Goal: Transaction & Acquisition: Purchase product/service

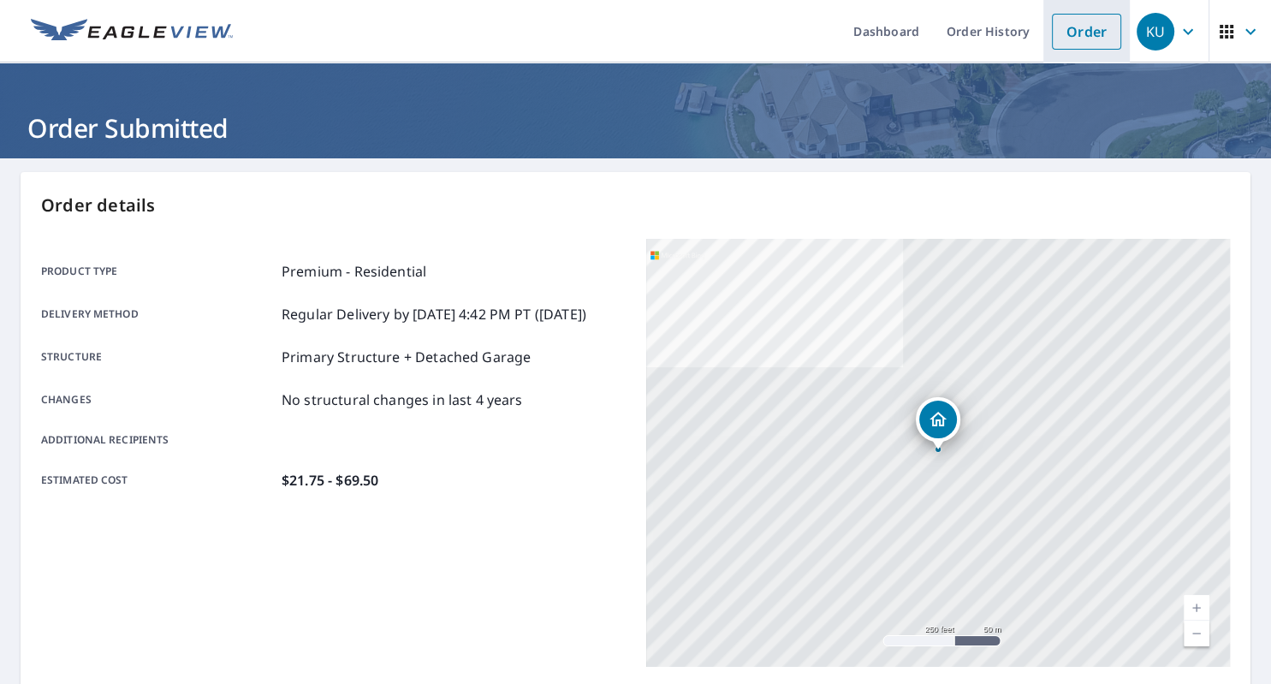
click at [1067, 35] on link "Order" at bounding box center [1086, 32] width 69 height 36
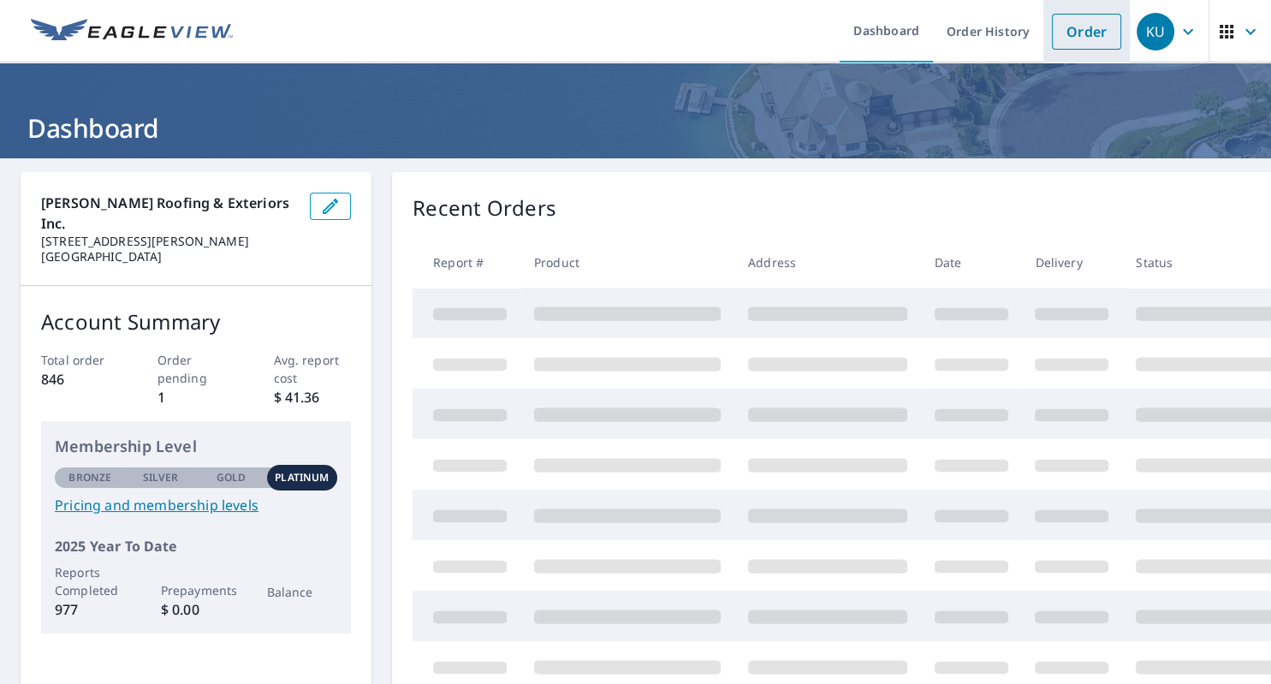
click at [1070, 41] on link "Order" at bounding box center [1086, 32] width 69 height 36
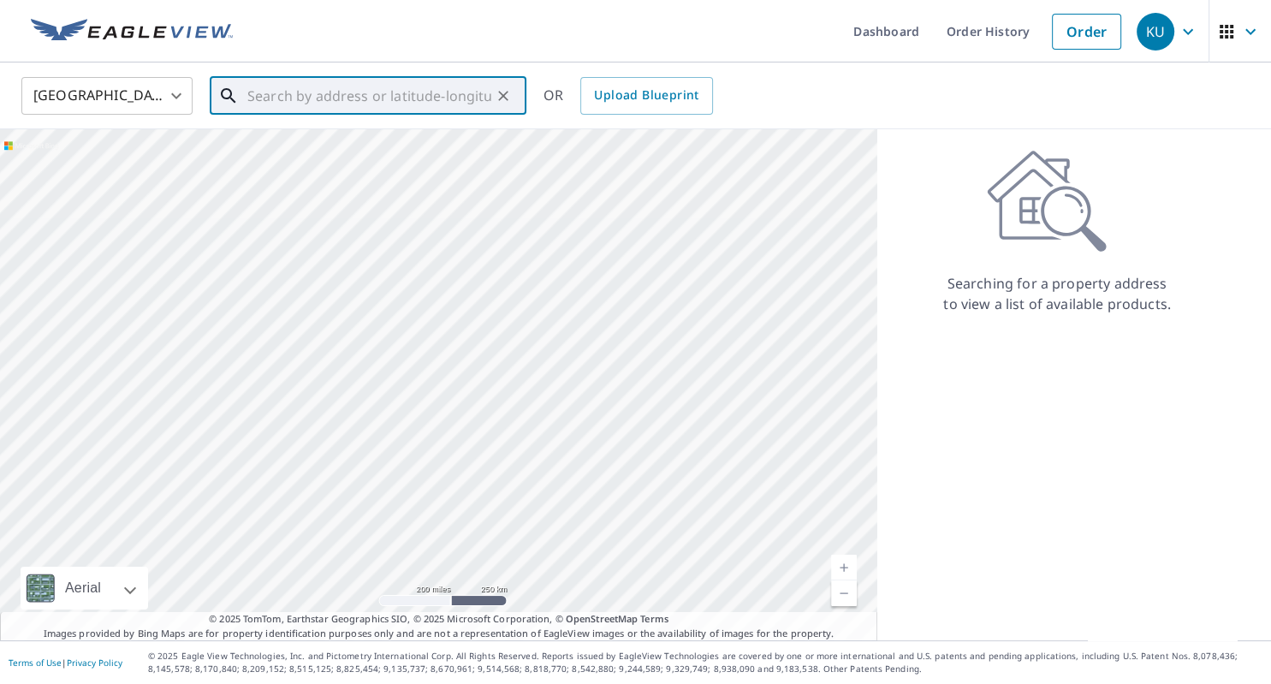
paste input "[STREET_ADDRESS]"
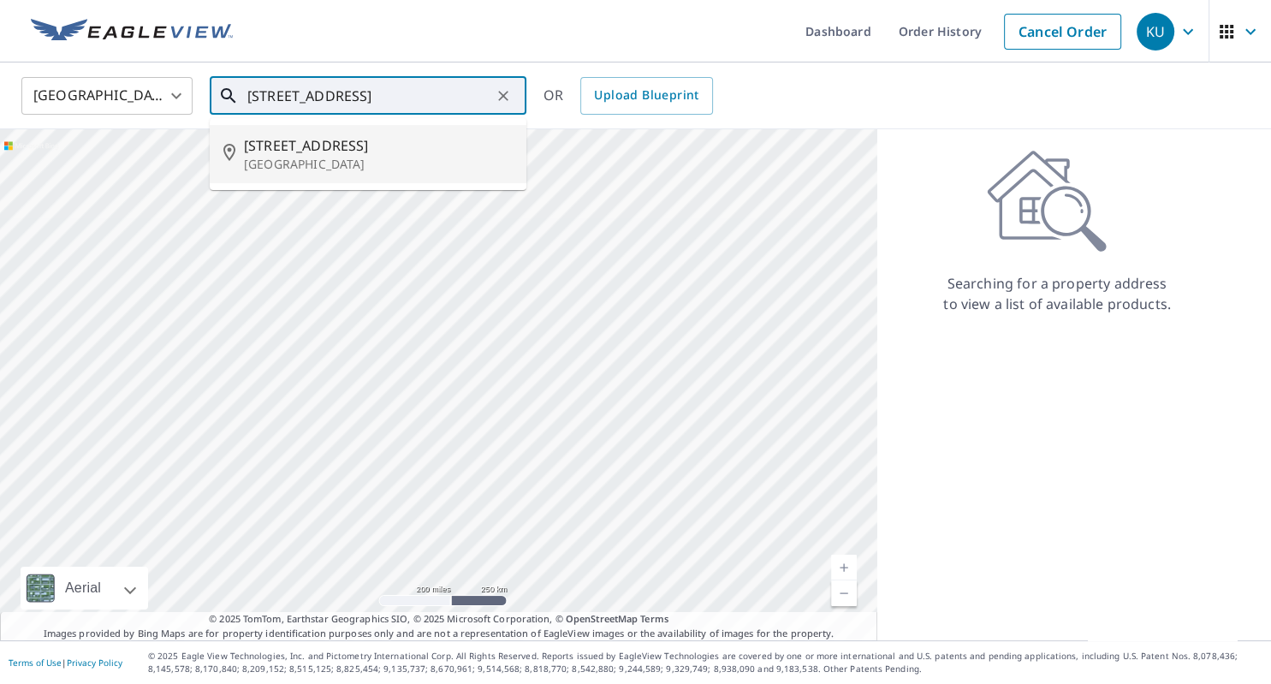
click at [312, 146] on span "[STREET_ADDRESS]" at bounding box center [378, 145] width 269 height 21
type input "[STREET_ADDRESS]"
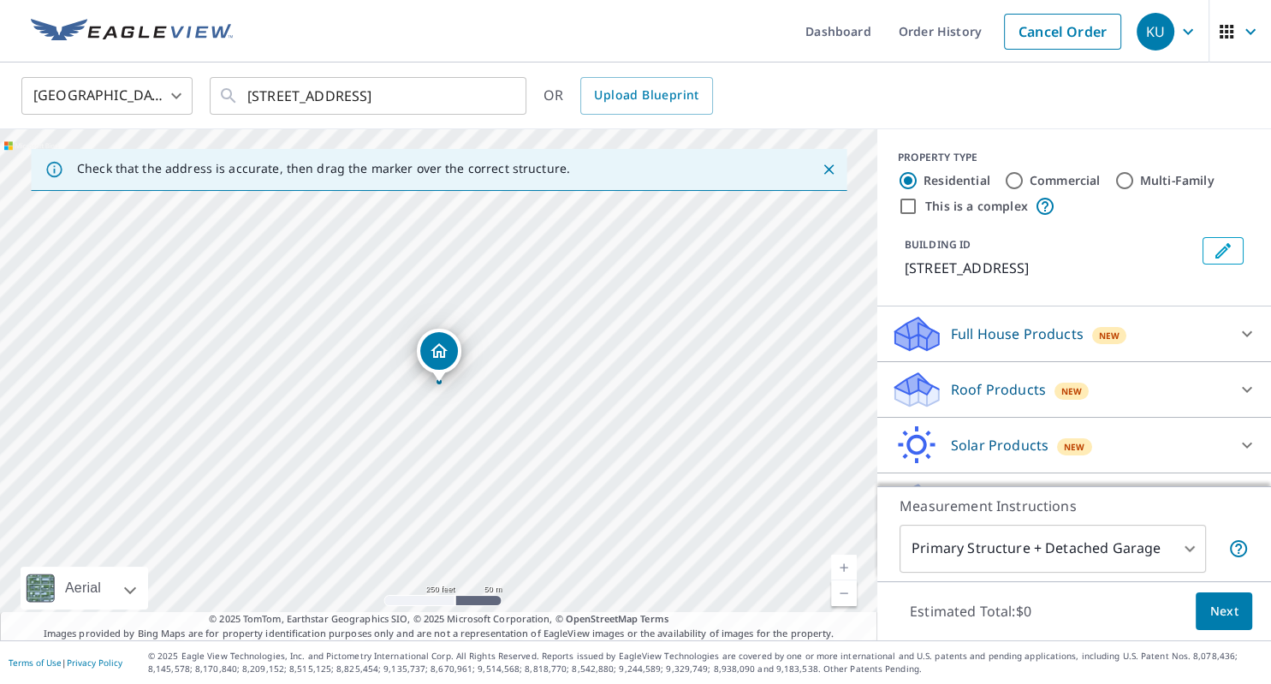
click at [988, 385] on p "Roof Products" at bounding box center [998, 389] width 95 height 21
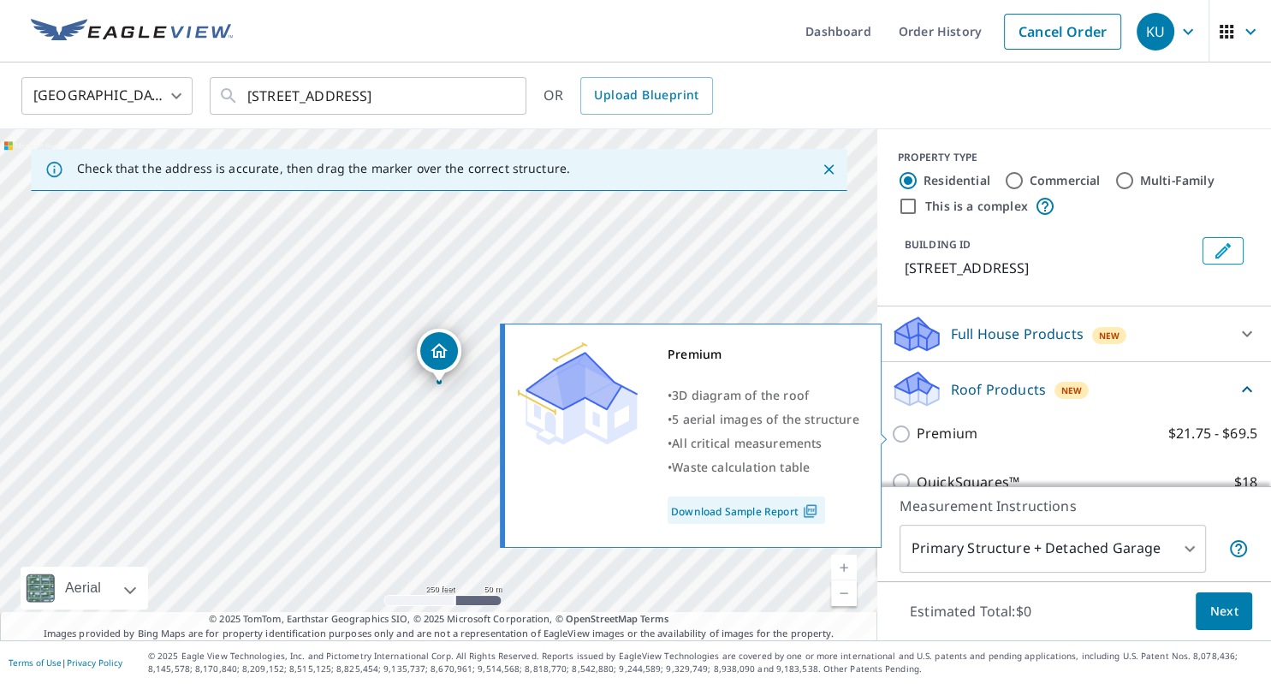
click at [906, 430] on input "Premium $21.75 - $69.5" at bounding box center [904, 434] width 26 height 21
checkbox input "true"
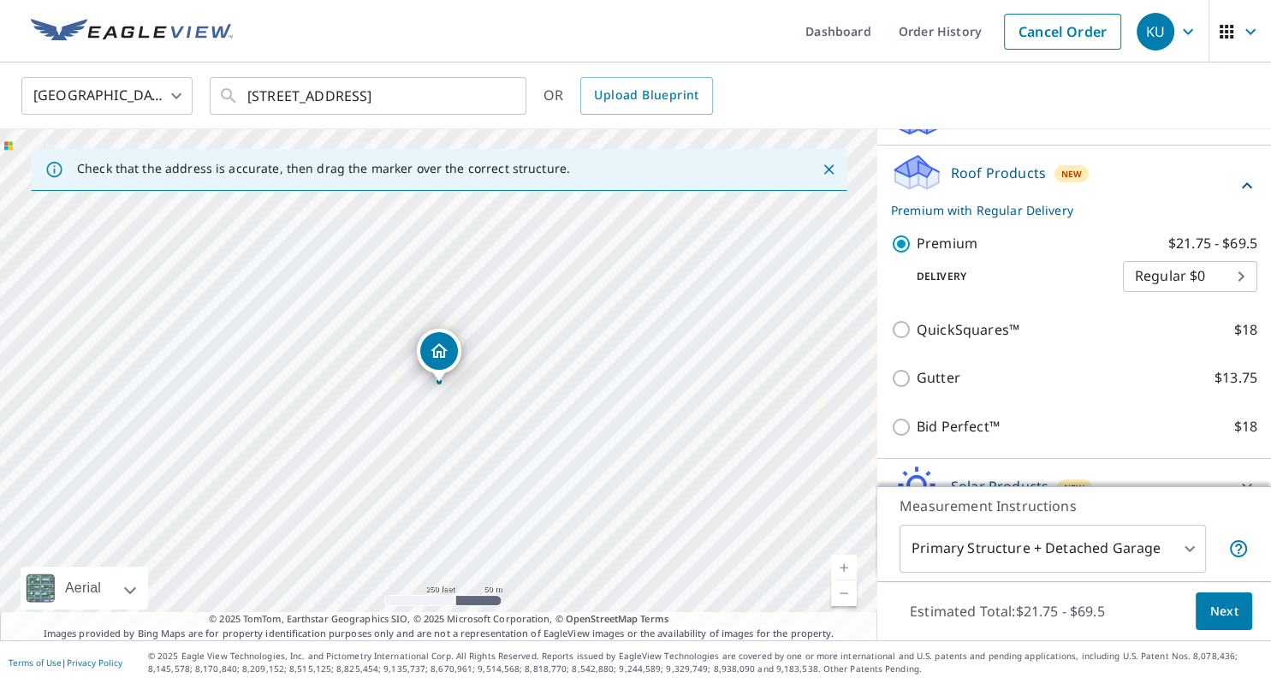
scroll to position [301, 0]
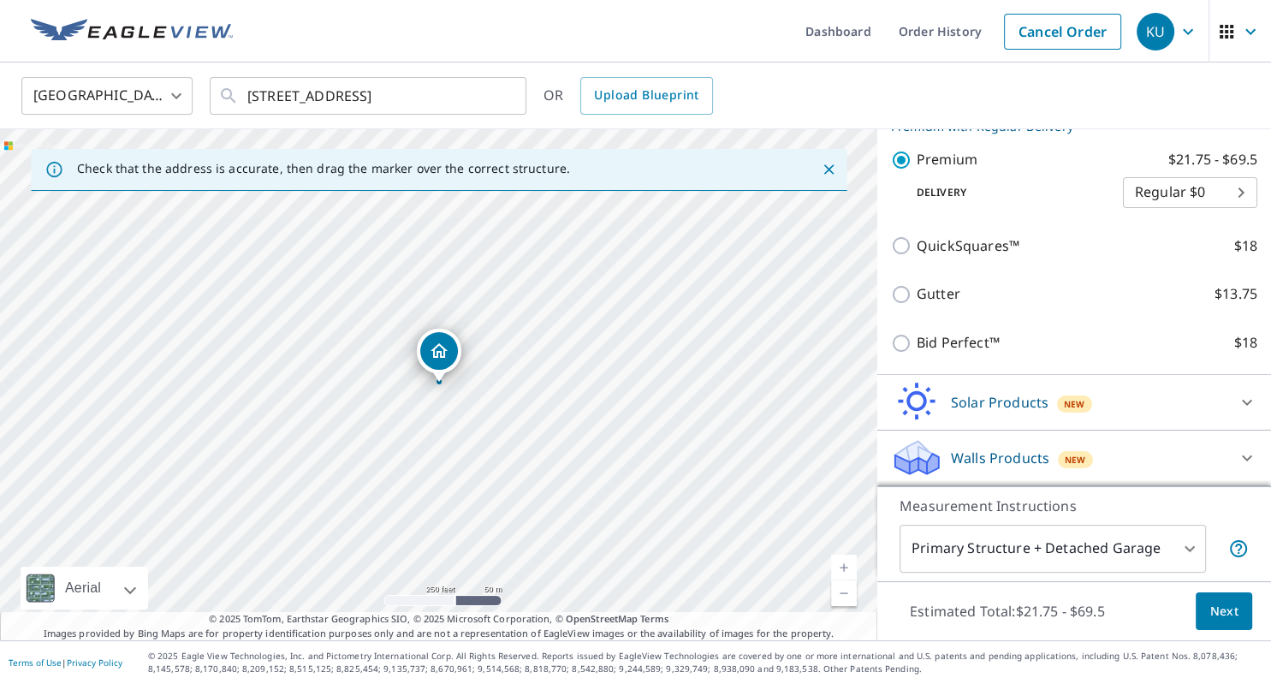
click at [1224, 610] on span "Next" at bounding box center [1224, 611] width 29 height 21
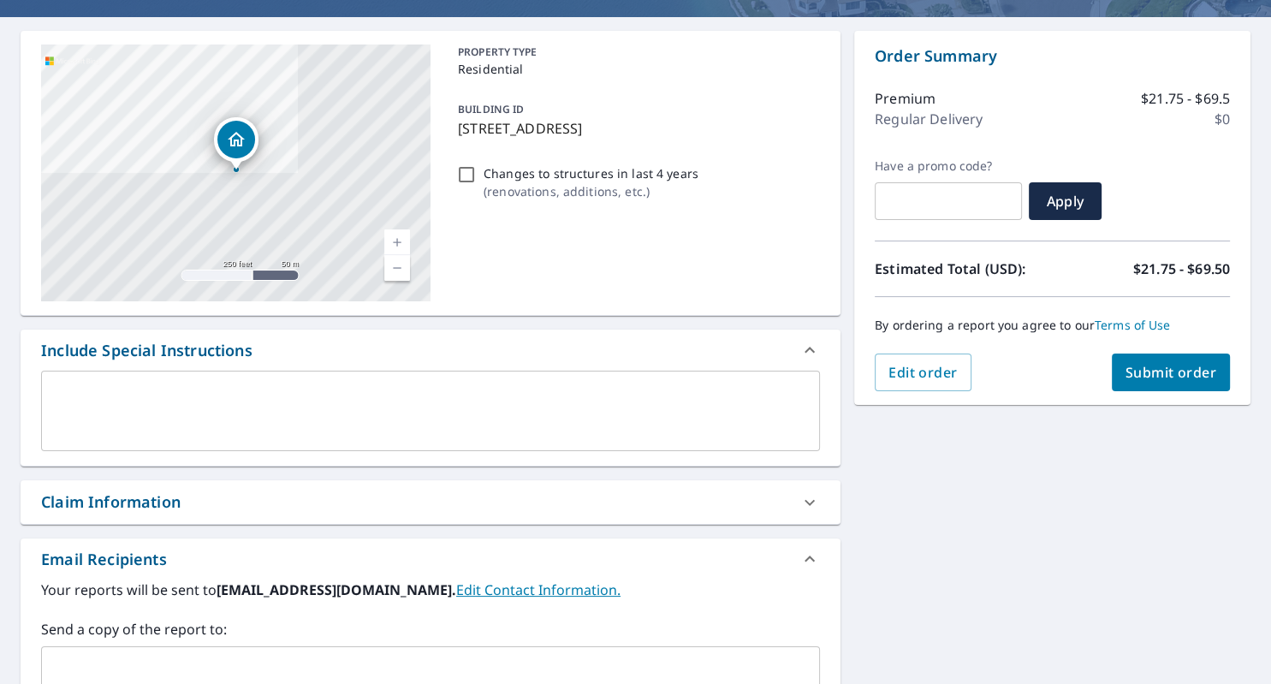
scroll to position [295, 0]
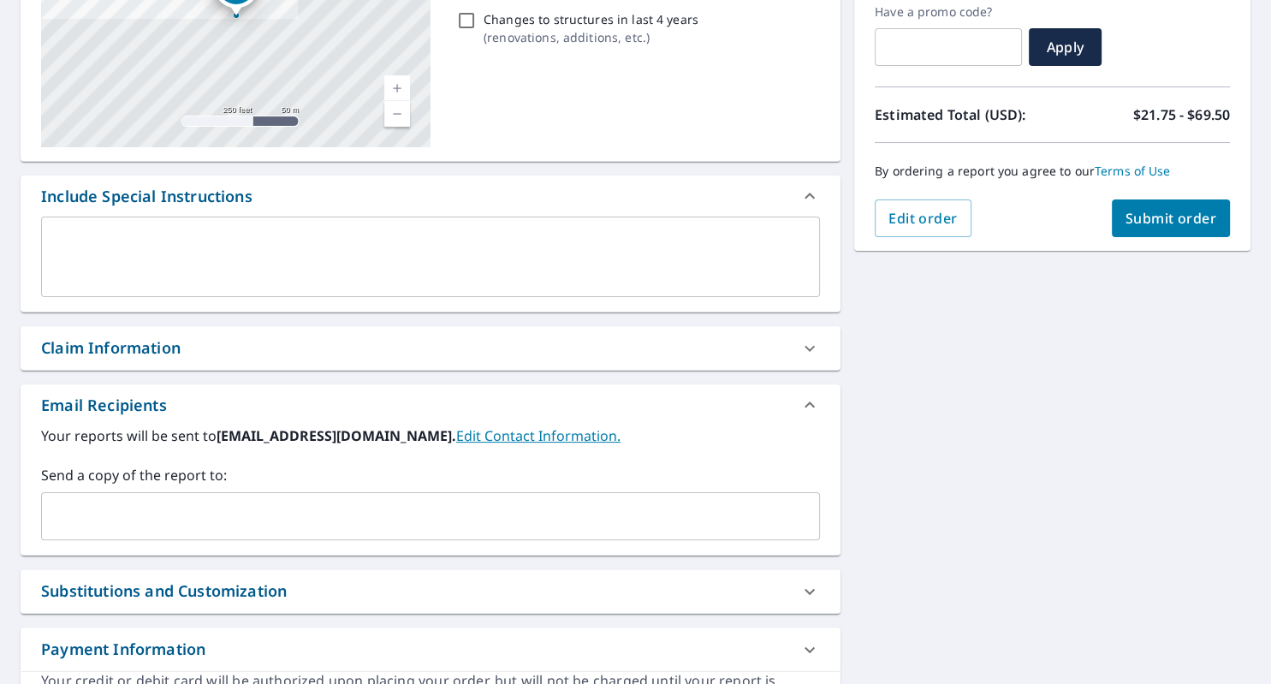
click at [68, 351] on div "Claim Information" at bounding box center [111, 347] width 140 height 23
checkbox input "true"
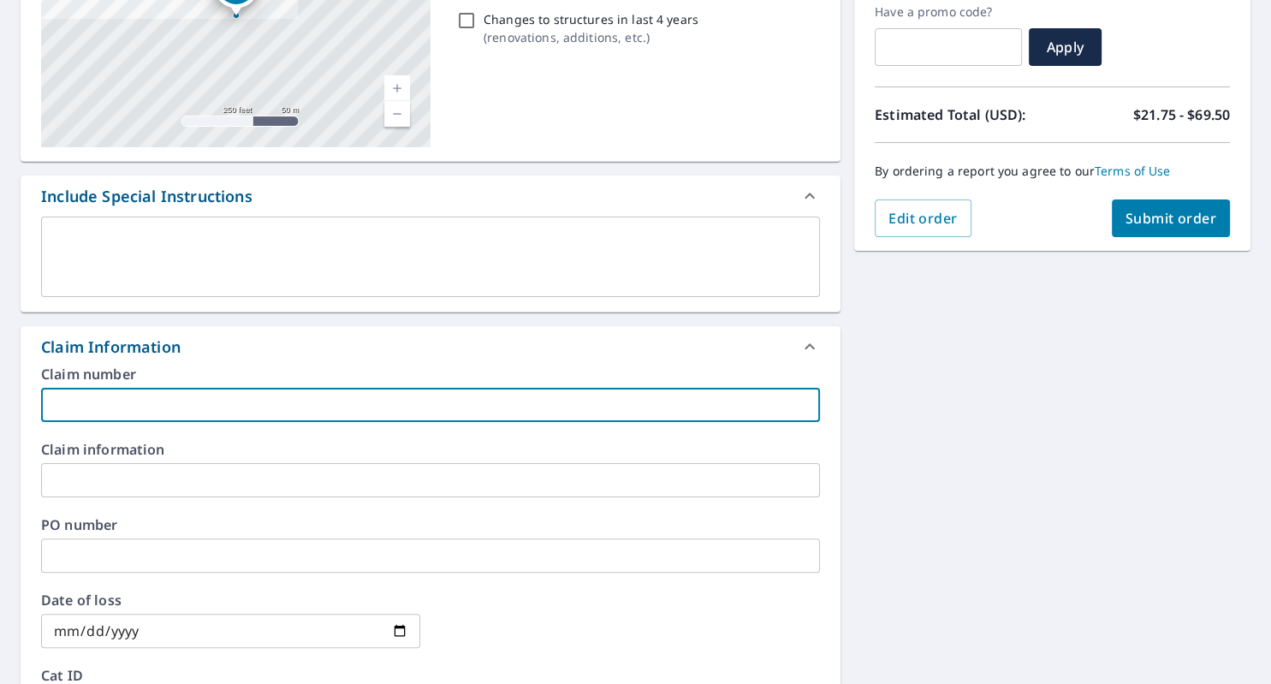
click at [58, 393] on input "text" at bounding box center [430, 405] width 779 height 34
type input "R"
checkbox input "true"
type input "Ro"
checkbox input "true"
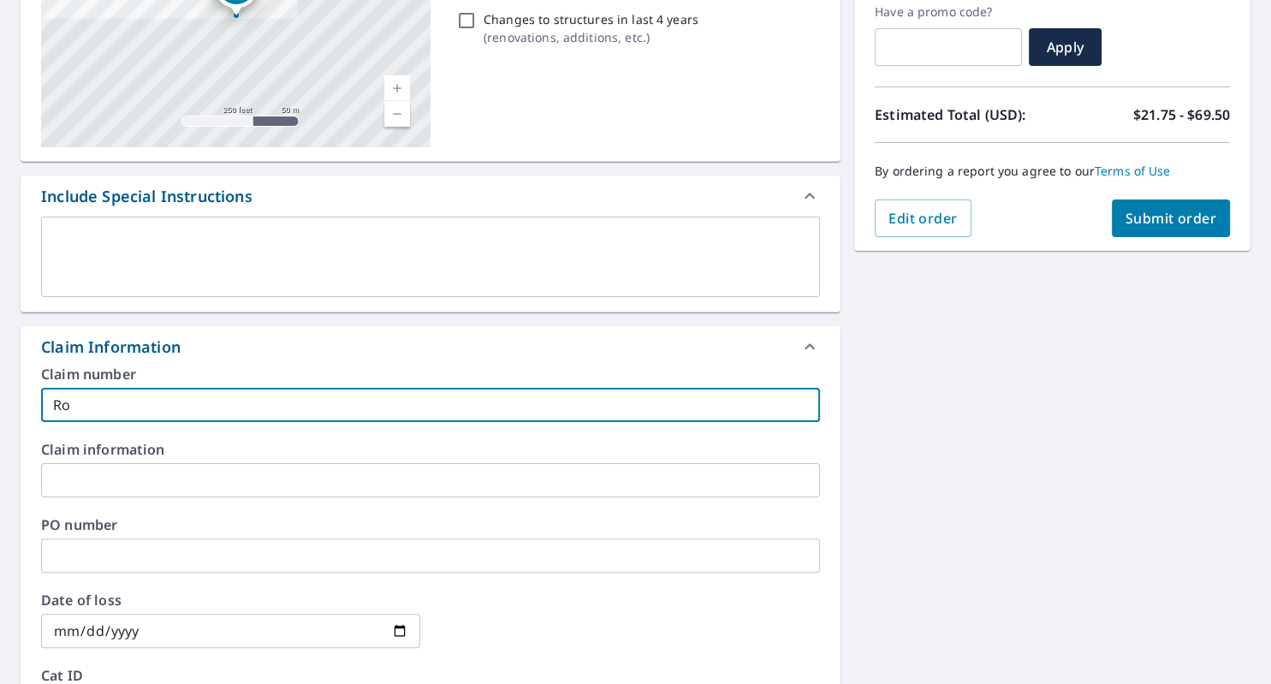
type input "[PERSON_NAME]"
checkbox input "true"
type input "[PERSON_NAME]"
checkbox input "true"
type input "[PERSON_NAME]"
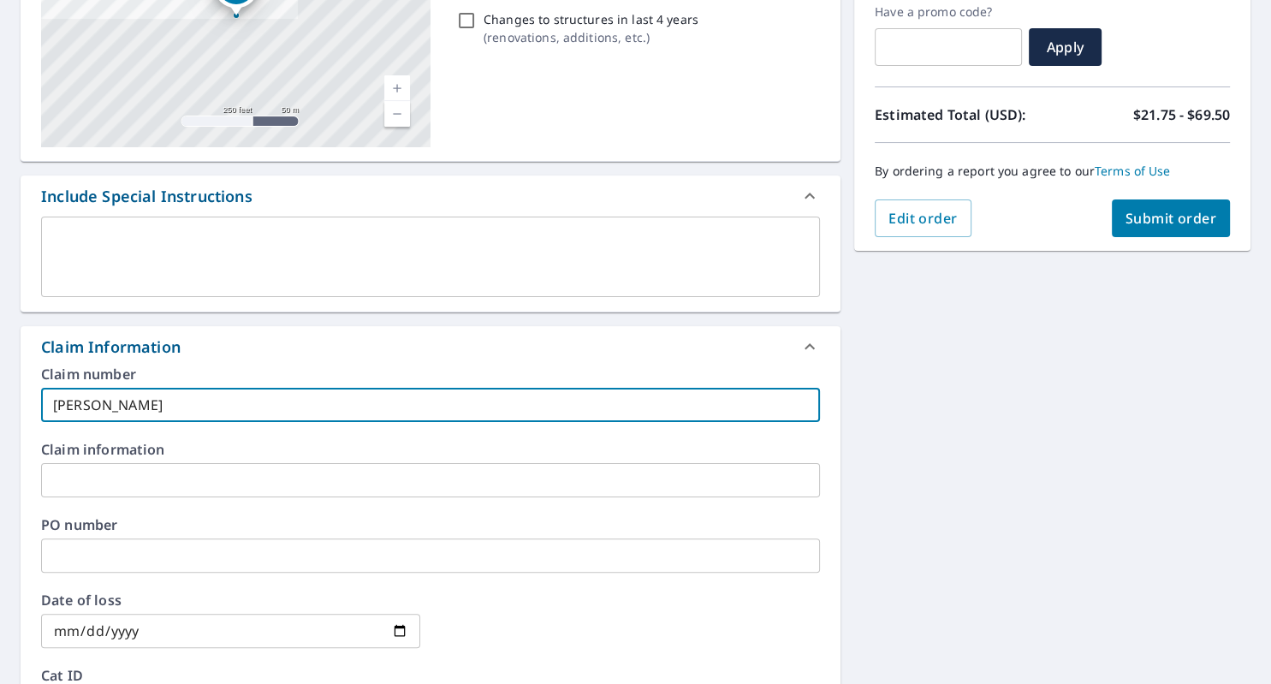
checkbox input "true"
type input "[PERSON_NAME] [PERSON_NAME]"
checkbox input "true"
type input "[PERSON_NAME] [PERSON_NAME]"
checkbox input "true"
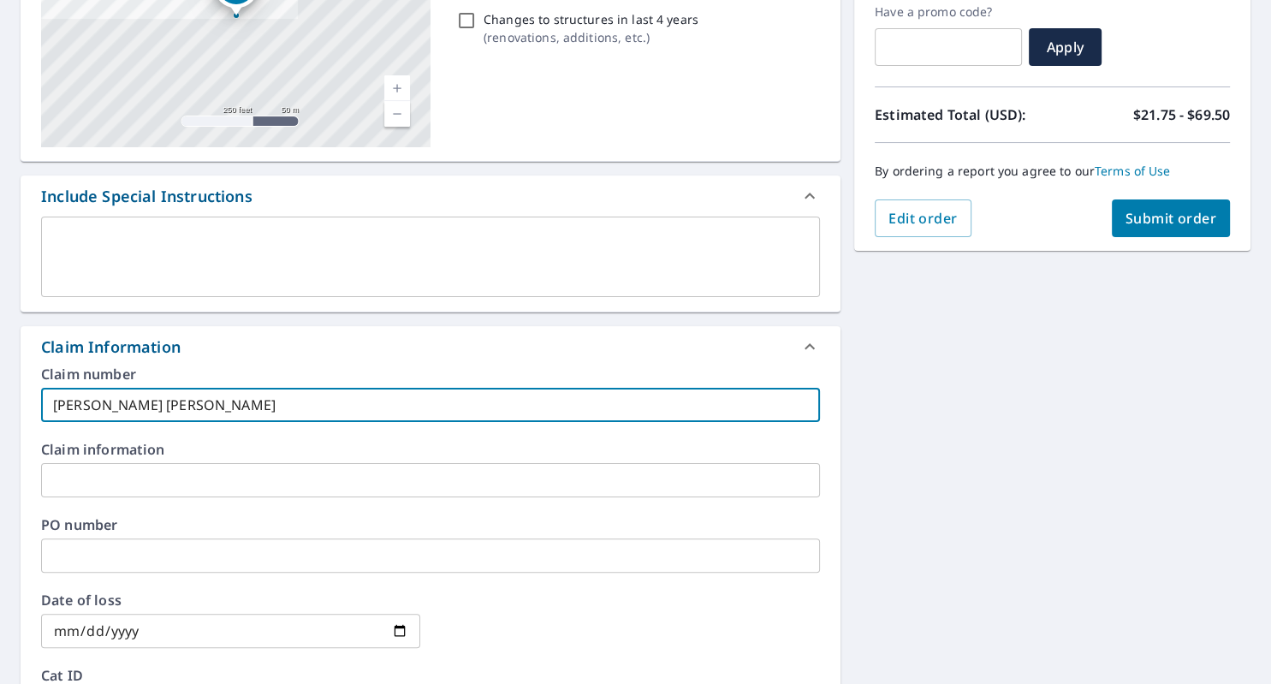
type input "[PERSON_NAME]"
checkbox input "true"
type input "[PERSON_NAME]"
checkbox input "true"
type input "[PERSON_NAME]"
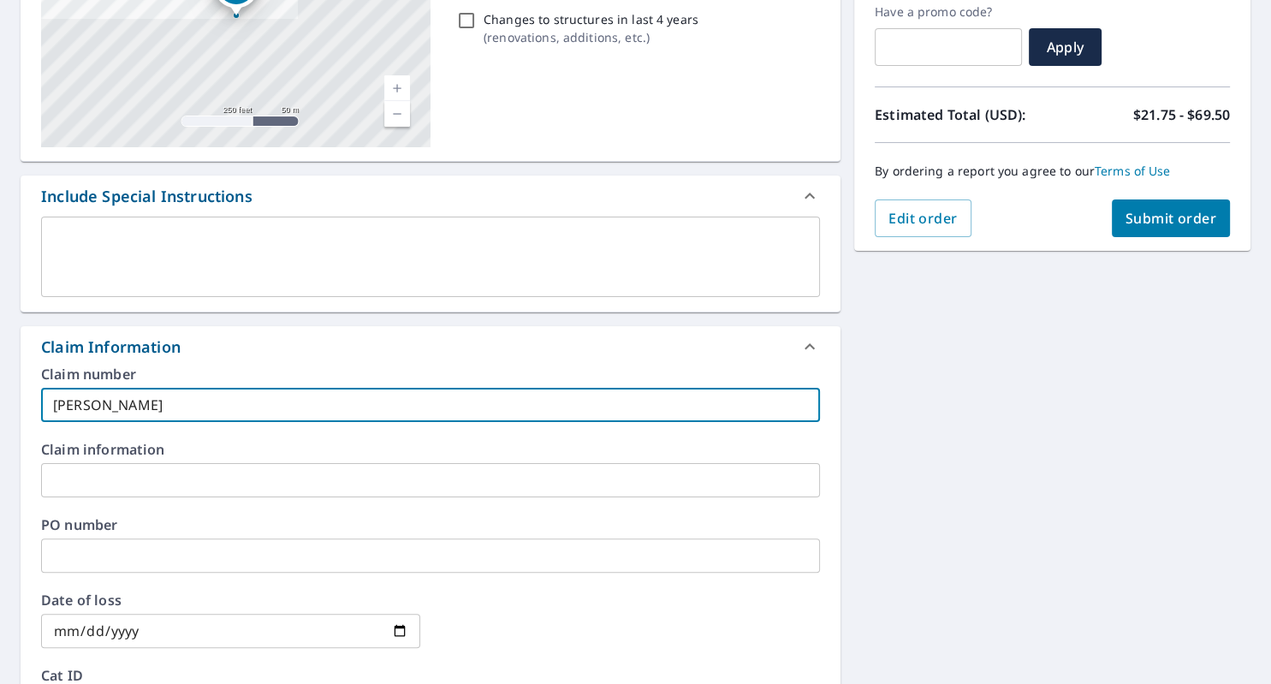
click at [1170, 212] on span "Submit order" at bounding box center [1172, 218] width 92 height 19
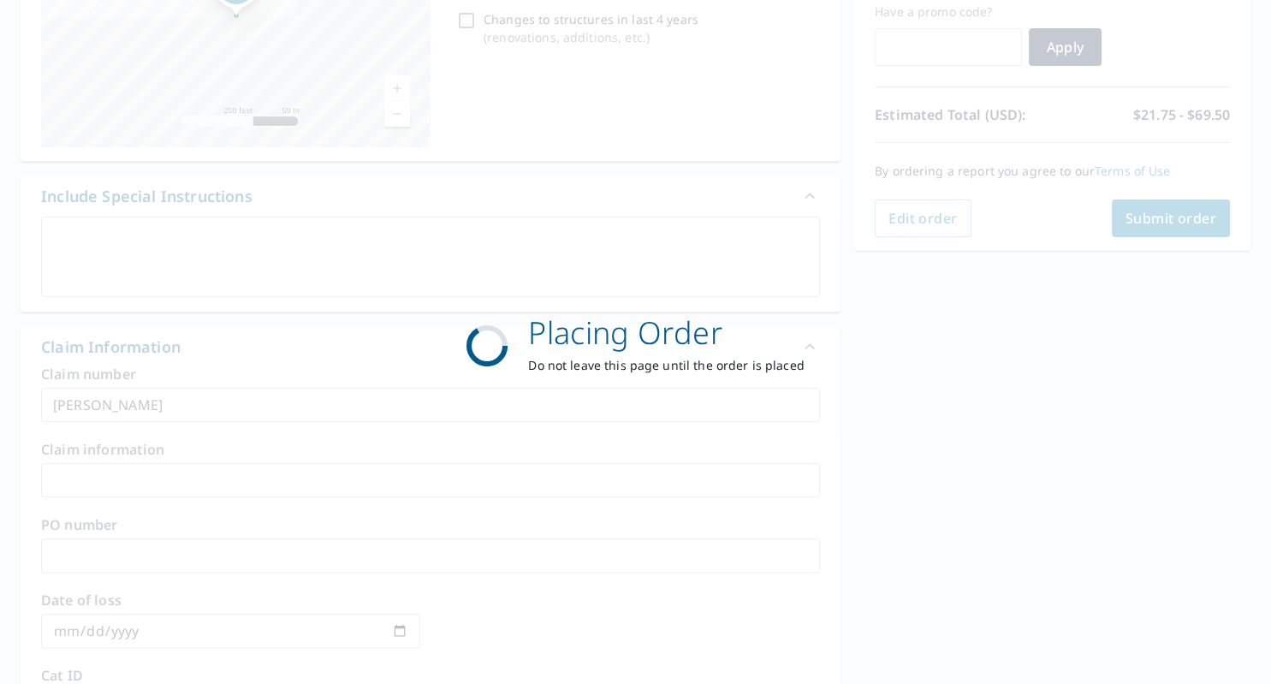
checkbox input "true"
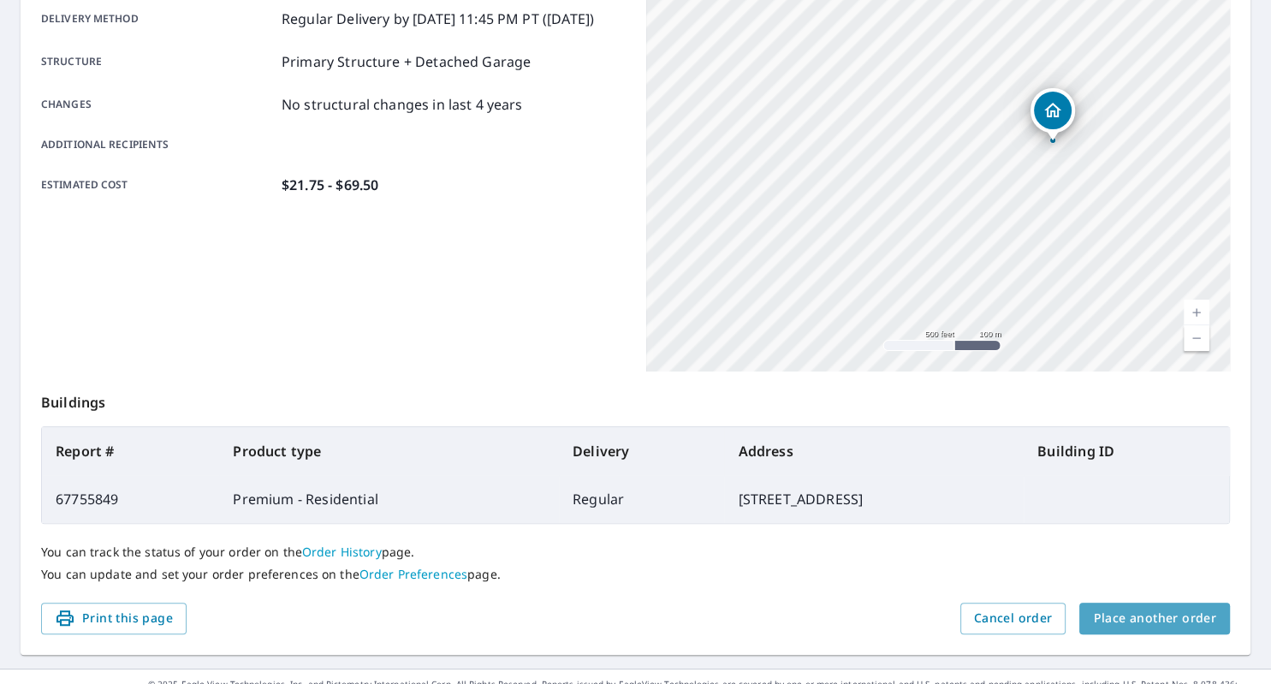
click at [1158, 612] on span "Place another order" at bounding box center [1154, 618] width 123 height 21
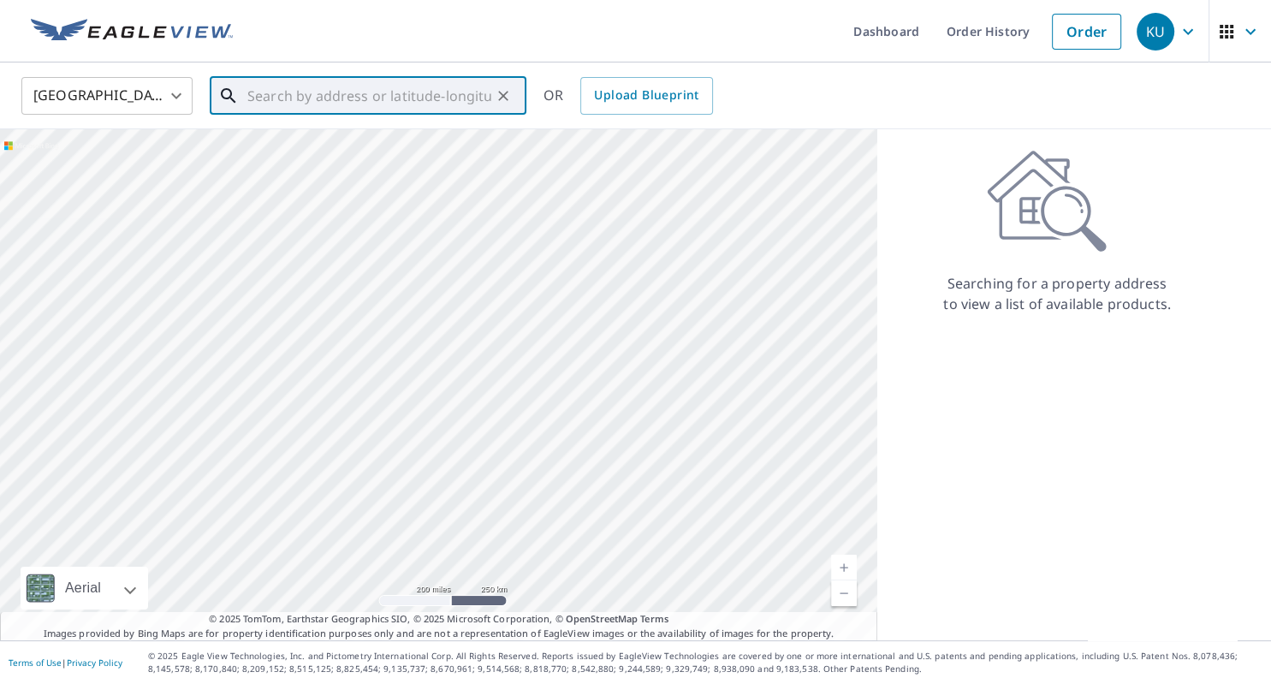
paste input "[STREET_ADDRESS]"
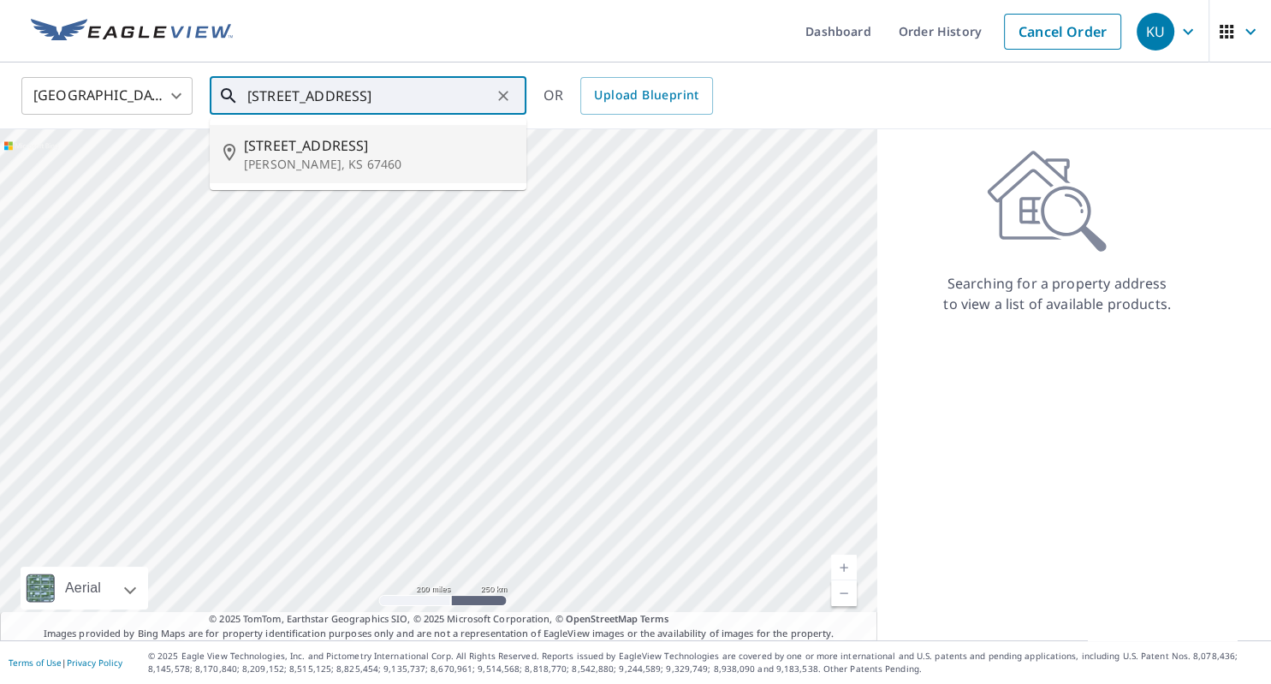
click at [298, 145] on span "[STREET_ADDRESS]" at bounding box center [378, 145] width 269 height 21
type input "[STREET_ADDRESS][PERSON_NAME]"
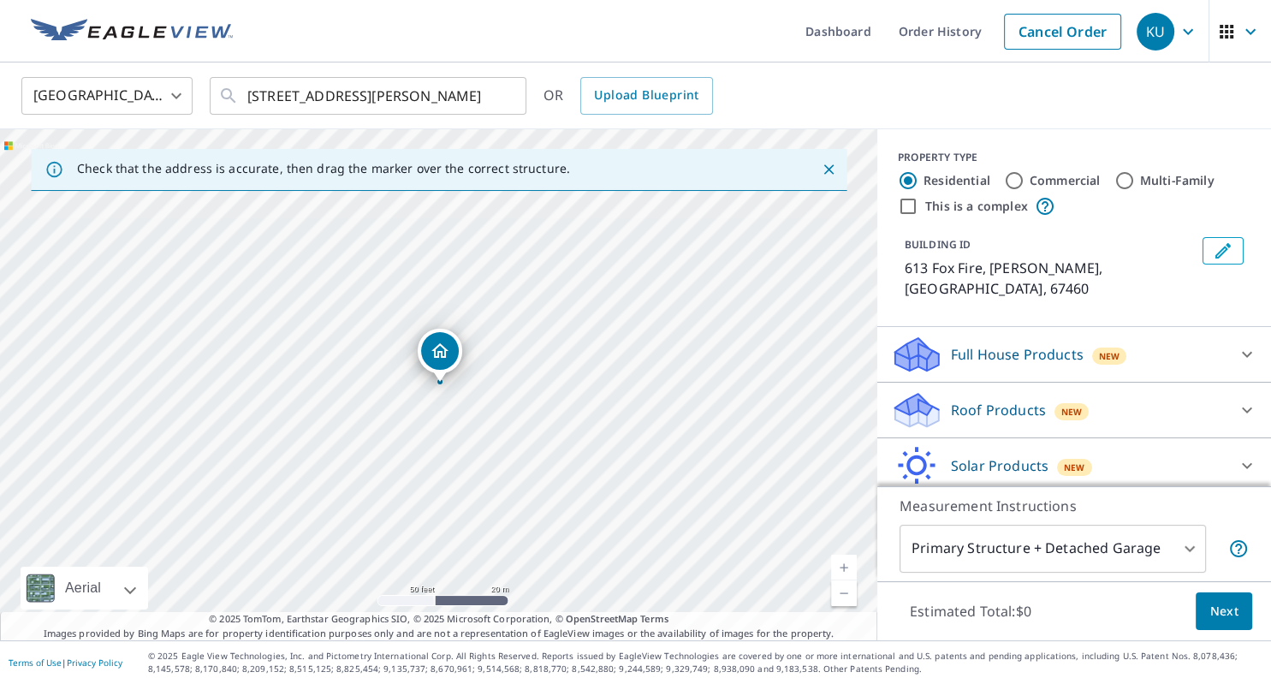
click at [551, 393] on div "613 Fox Fire [PERSON_NAME], [GEOGRAPHIC_DATA]" at bounding box center [439, 384] width 878 height 511
click at [1004, 400] on p "Roof Products" at bounding box center [998, 410] width 95 height 21
click at [809, 289] on div "613 Fox Fire [PERSON_NAME], [GEOGRAPHIC_DATA]" at bounding box center [439, 384] width 878 height 511
